Goal: Transaction & Acquisition: Purchase product/service

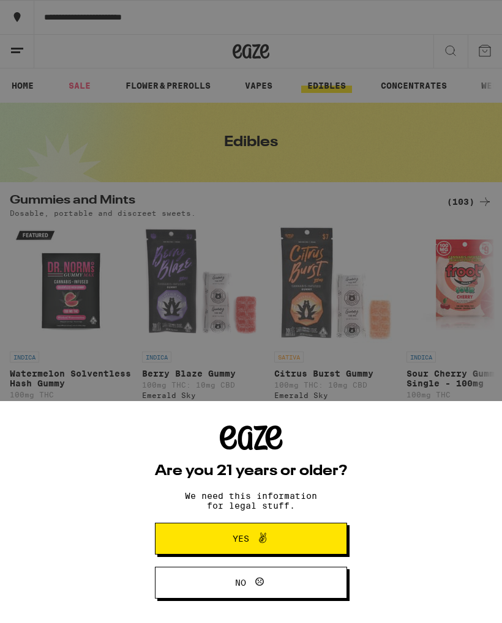
click at [371, 321] on div "Are you 21 years or older? We need this information for legal stuff. Yes No" at bounding box center [251, 311] width 502 height 623
click at [299, 534] on button "Yes" at bounding box center [251, 539] width 192 height 32
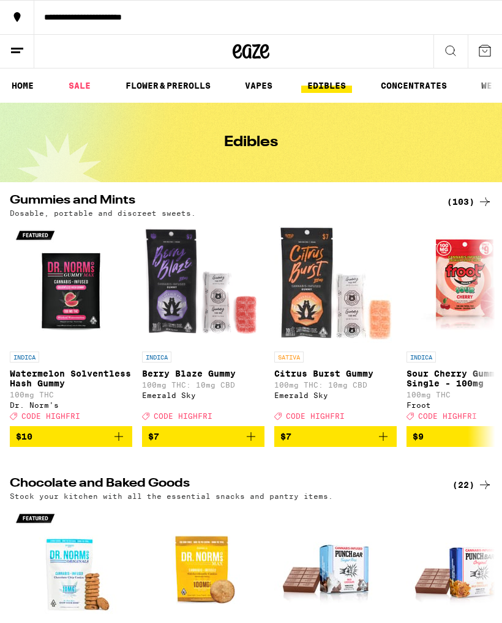
click at [452, 45] on icon at bounding box center [450, 50] width 15 height 15
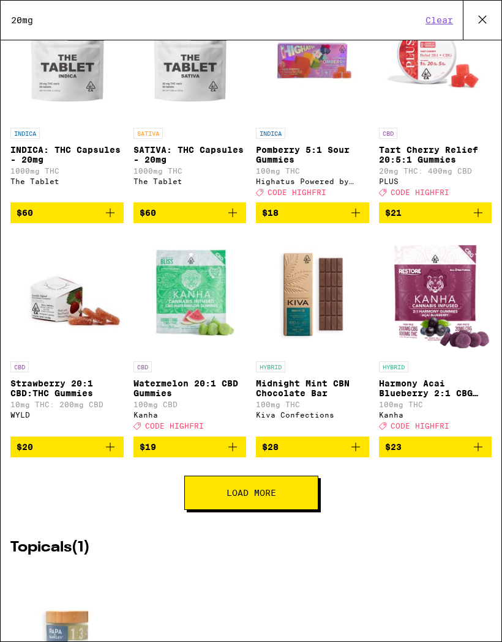
scroll to position [151, 0]
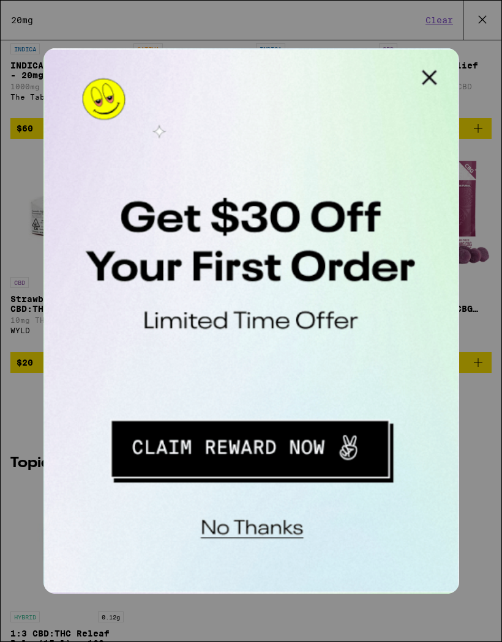
type input "20mg"
click at [201, 58] on button "Close Modal" at bounding box center [198, 60] width 24 height 24
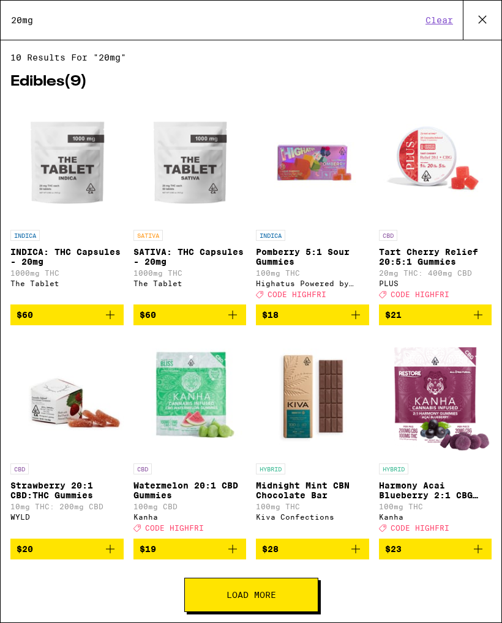
scroll to position [0, 0]
click at [441, 9] on div "Search for Products 20mg Clear" at bounding box center [251, 20] width 500 height 39
click at [447, 20] on button "Clear" at bounding box center [439, 20] width 35 height 11
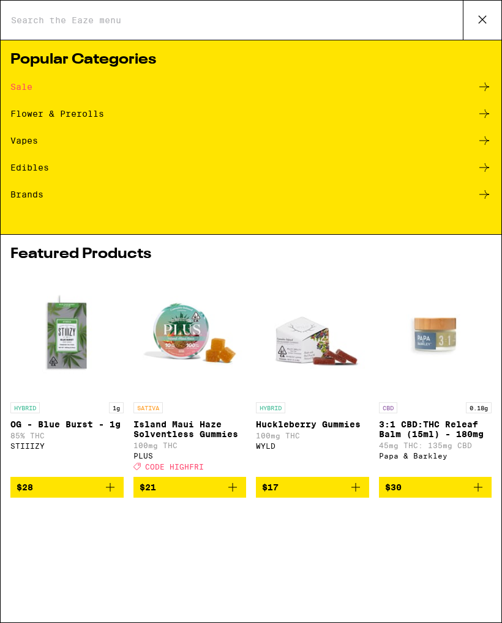
click at [35, 169] on div "Edibles" at bounding box center [29, 167] width 39 height 9
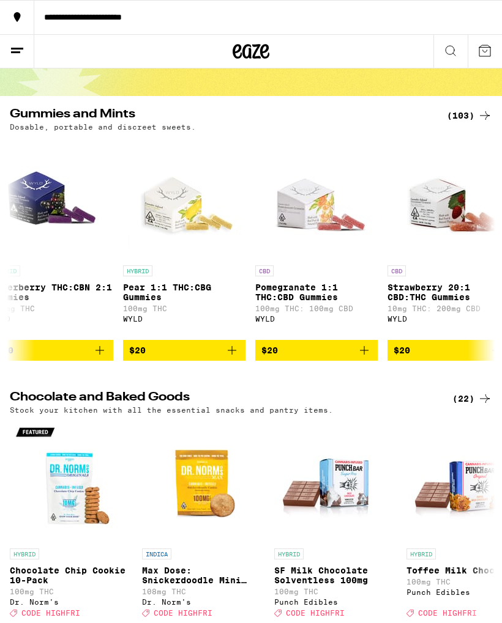
scroll to position [0, 9667]
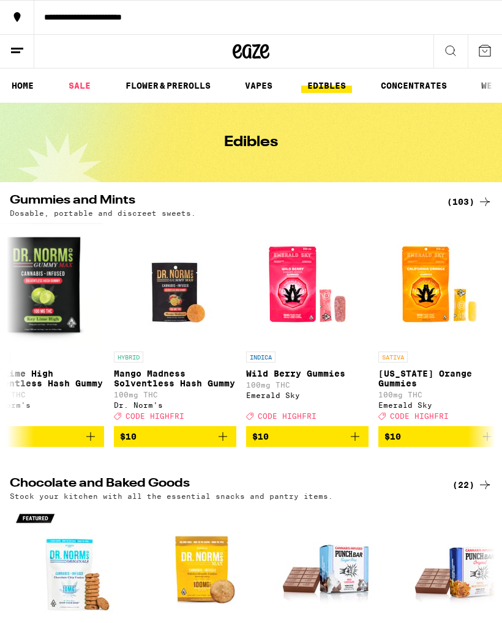
click at [479, 200] on icon at bounding box center [484, 202] width 15 height 15
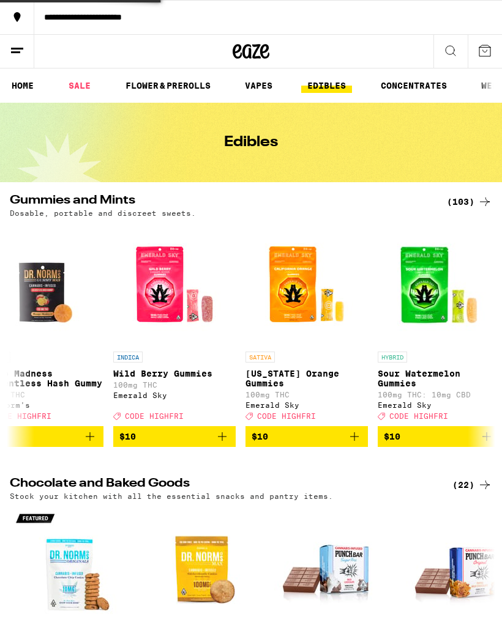
click at [478, 200] on icon at bounding box center [484, 202] width 15 height 15
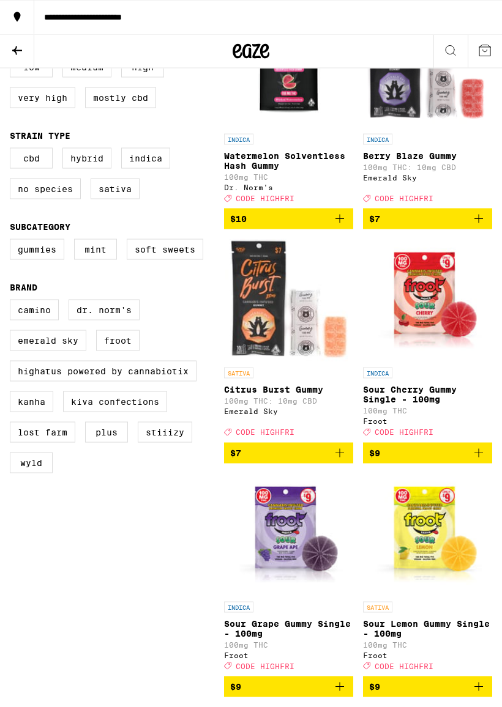
scroll to position [222, 0]
click at [146, 168] on label "Indica" at bounding box center [145, 157] width 49 height 21
click at [13, 150] on input "Indica" at bounding box center [12, 149] width 1 height 1
checkbox input "true"
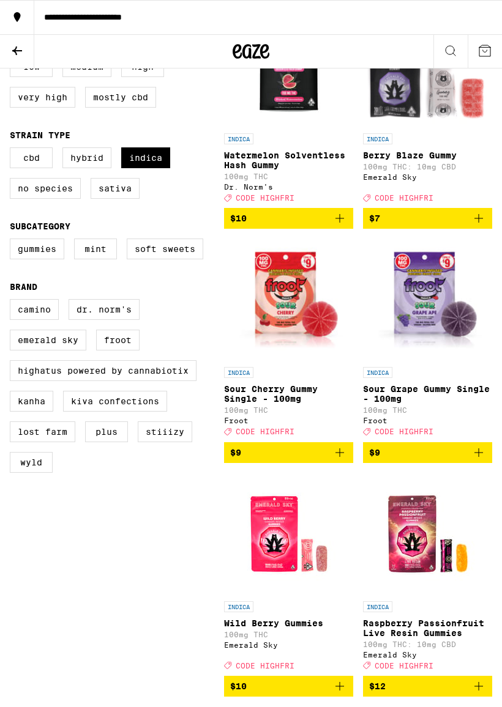
click at [33, 259] on label "Gummies" at bounding box center [37, 249] width 54 height 21
click at [13, 241] on input "Gummies" at bounding box center [12, 240] width 1 height 1
checkbox input "true"
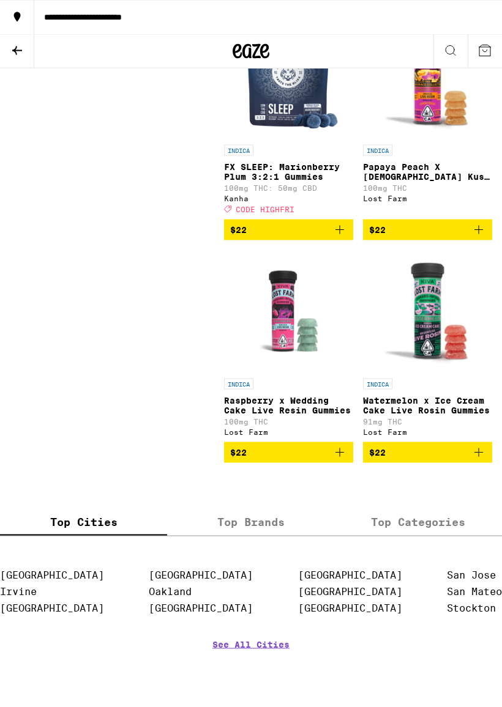
scroll to position [3199, 0]
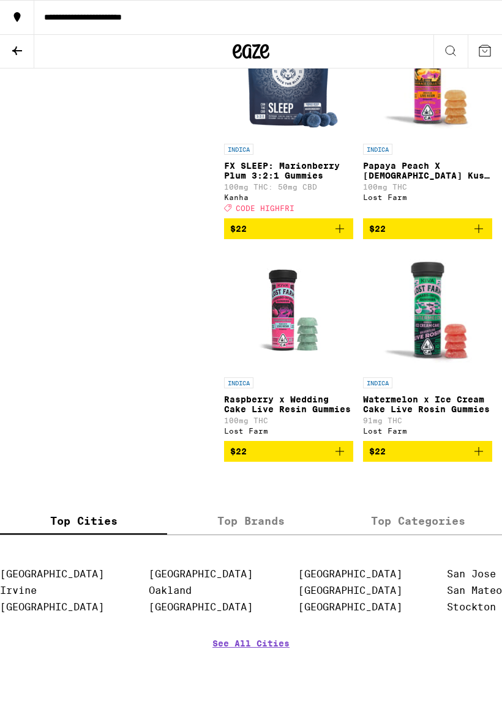
click at [442, 371] on img "Open page for Watermelon x Ice Cream Cake Live Rosin Gummies from Lost Farm" at bounding box center [427, 310] width 129 height 122
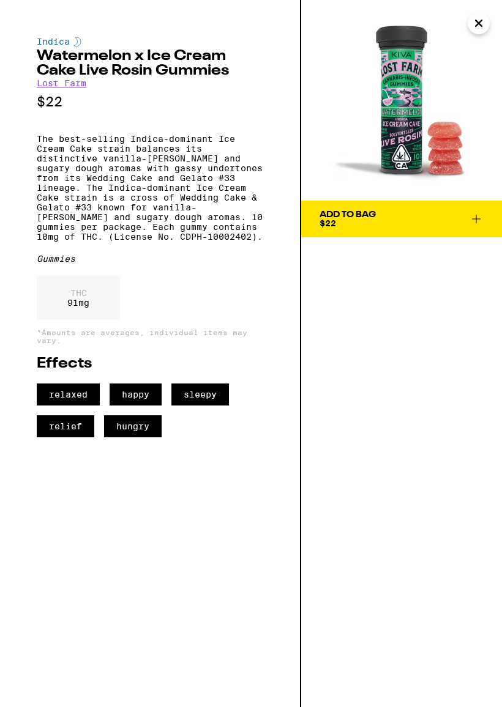
click at [480, 221] on icon at bounding box center [476, 219] width 15 height 15
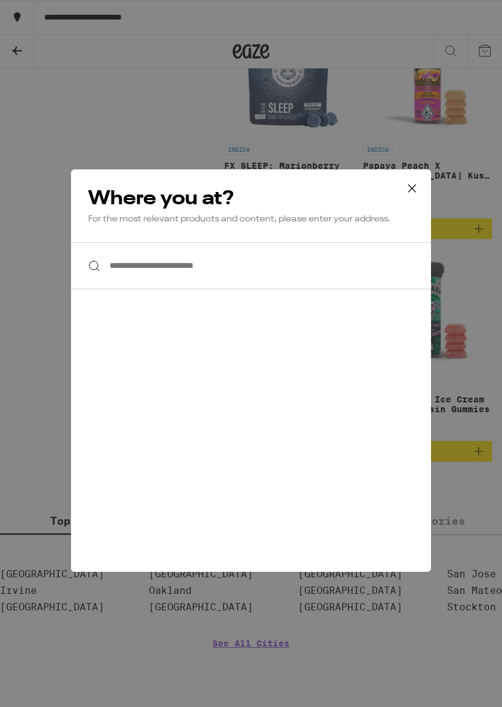
click at [374, 285] on input "**********" at bounding box center [251, 265] width 360 height 47
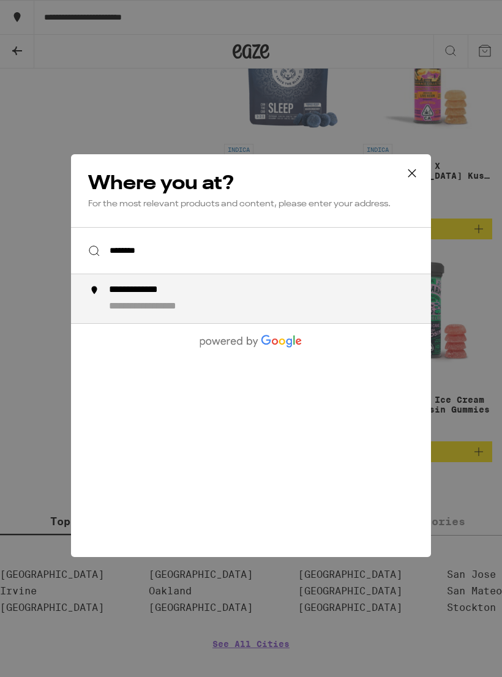
click at [104, 308] on div "**********" at bounding box center [254, 298] width 333 height 29
type input "**********"
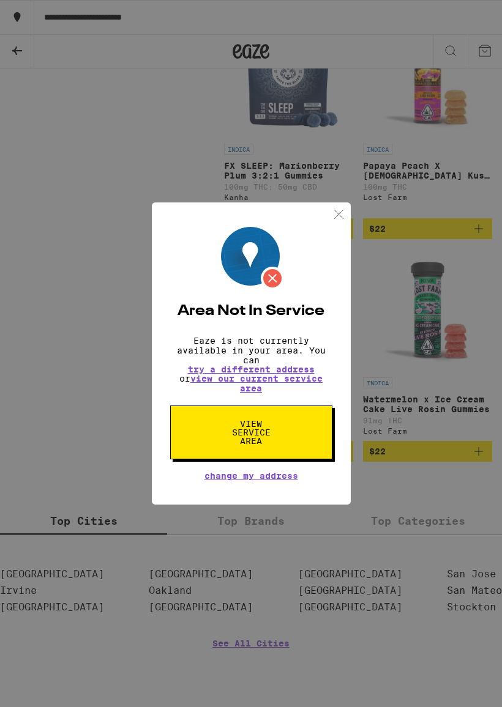
click at [294, 387] on link "view our current service area" at bounding box center [256, 384] width 132 height 20
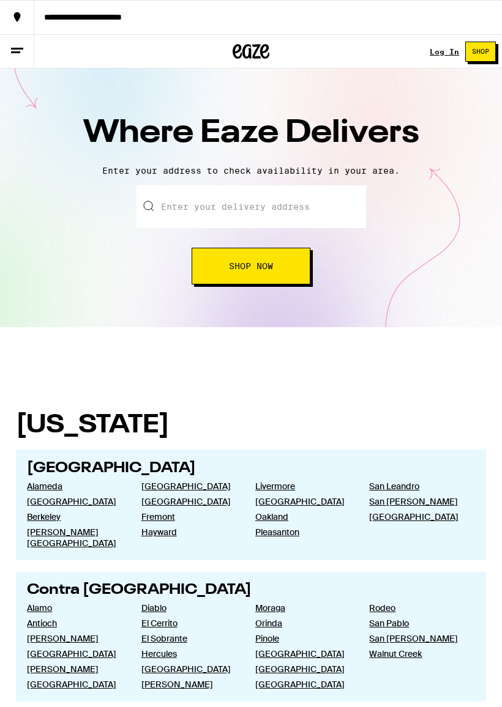
click at [178, 204] on input "text" at bounding box center [250, 206] width 229 height 43
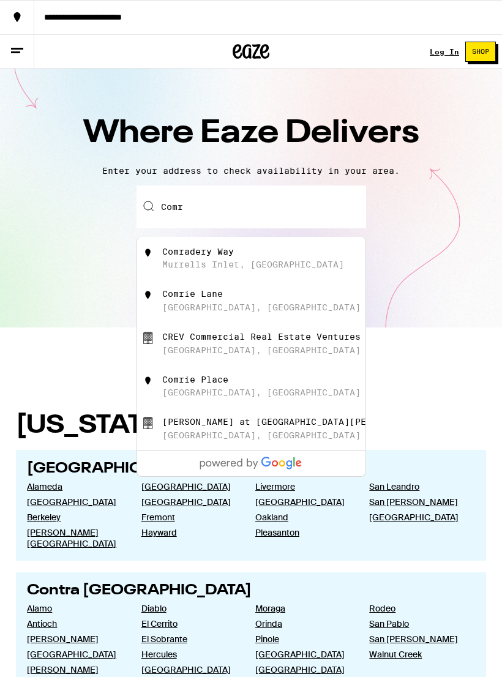
click at [168, 251] on div "Comradery Way" at bounding box center [198, 252] width 72 height 10
type input "Comradery Way, [PERSON_NAME] Inlet, [GEOGRAPHIC_DATA]"
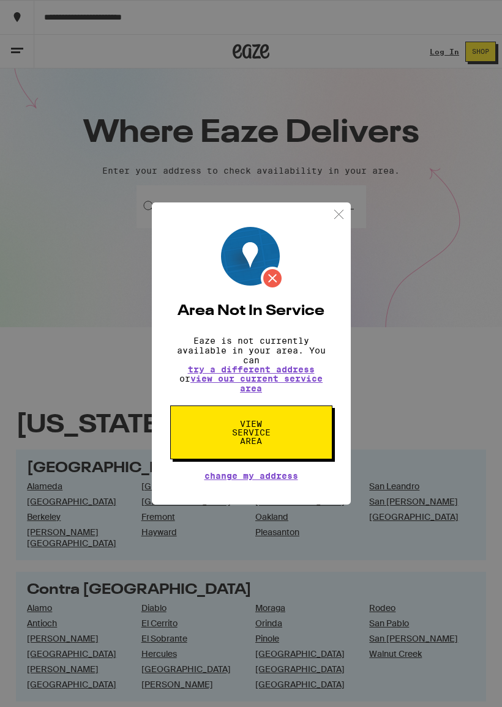
click at [180, 447] on button "View Service Area" at bounding box center [251, 433] width 162 height 54
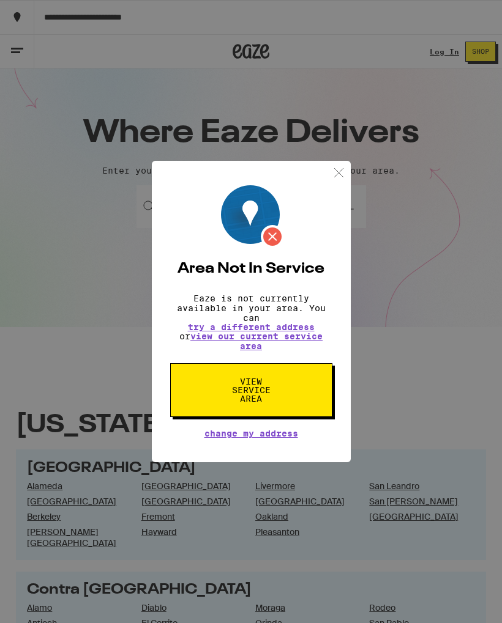
click at [332, 174] on img at bounding box center [338, 172] width 15 height 15
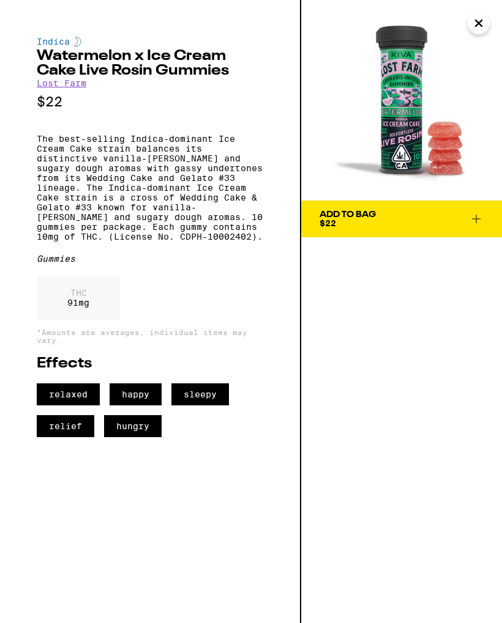
scroll to position [3199, 0]
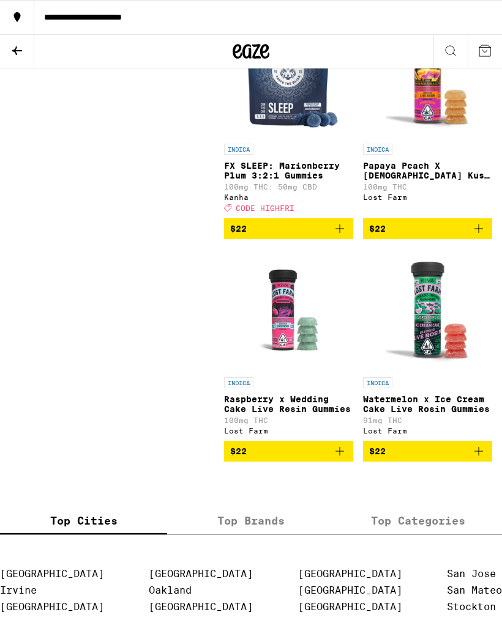
checkbox input "false"
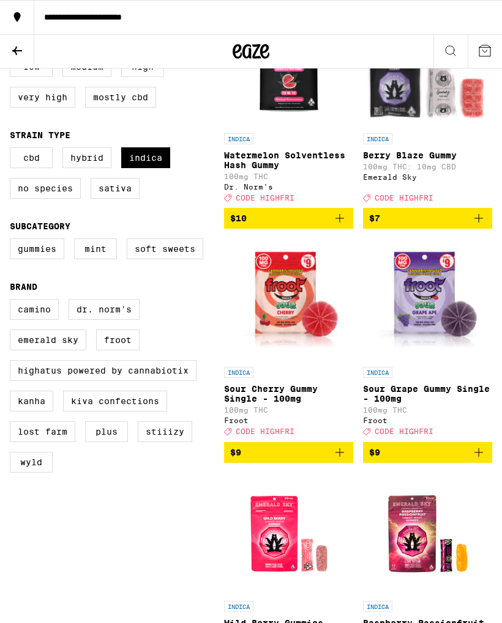
checkbox input "false"
